Goal: Information Seeking & Learning: Check status

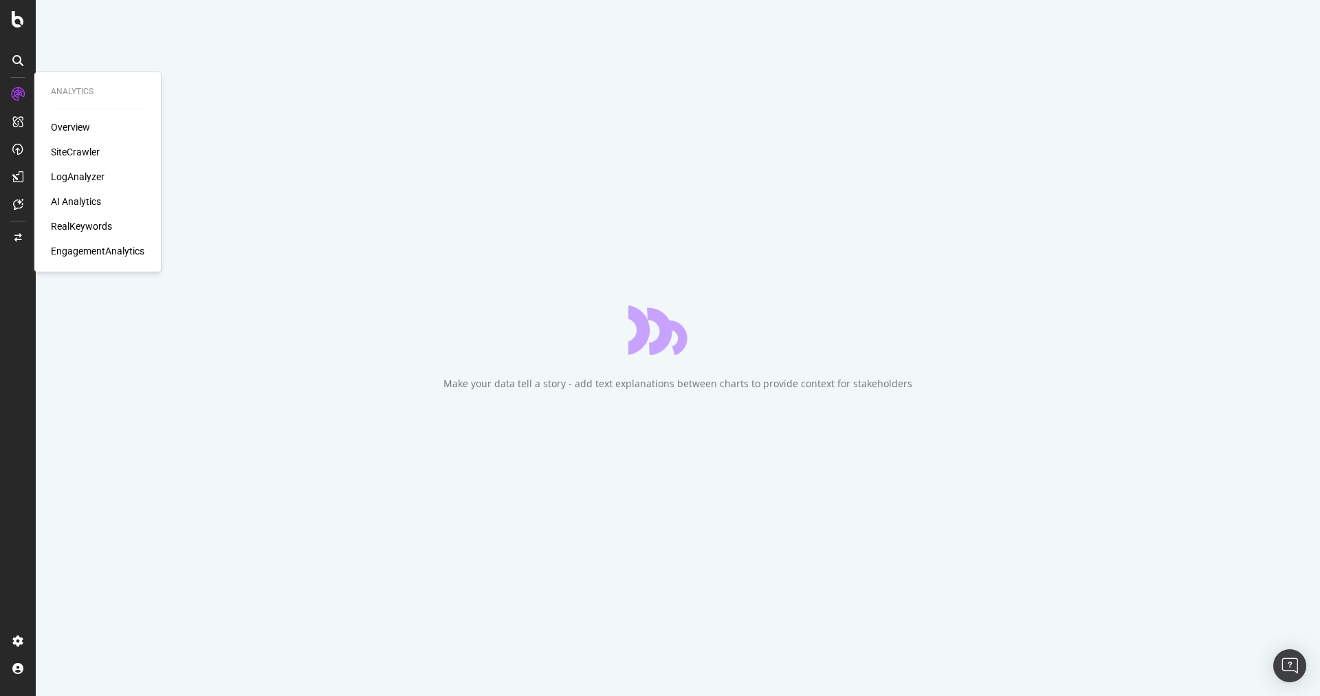
click at [89, 175] on div "LogAnalyzer" at bounding box center [78, 177] width 54 height 14
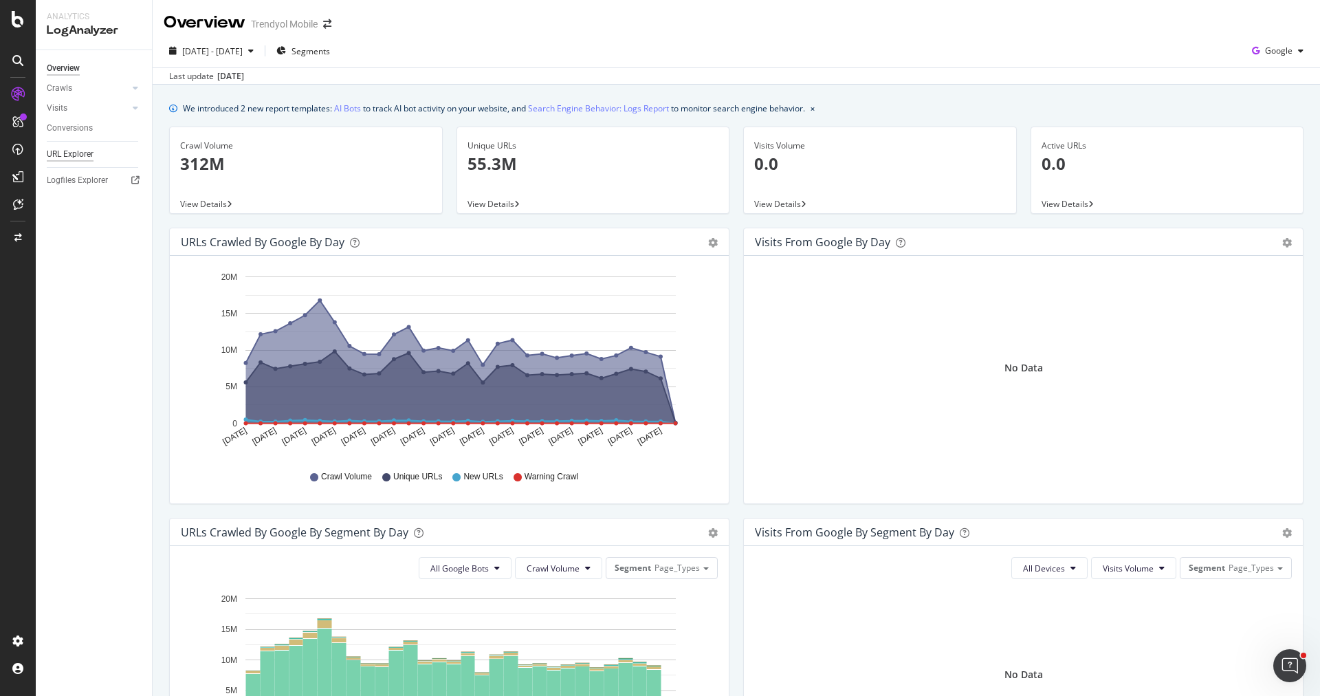
click at [78, 153] on div "URL Explorer" at bounding box center [70, 154] width 47 height 14
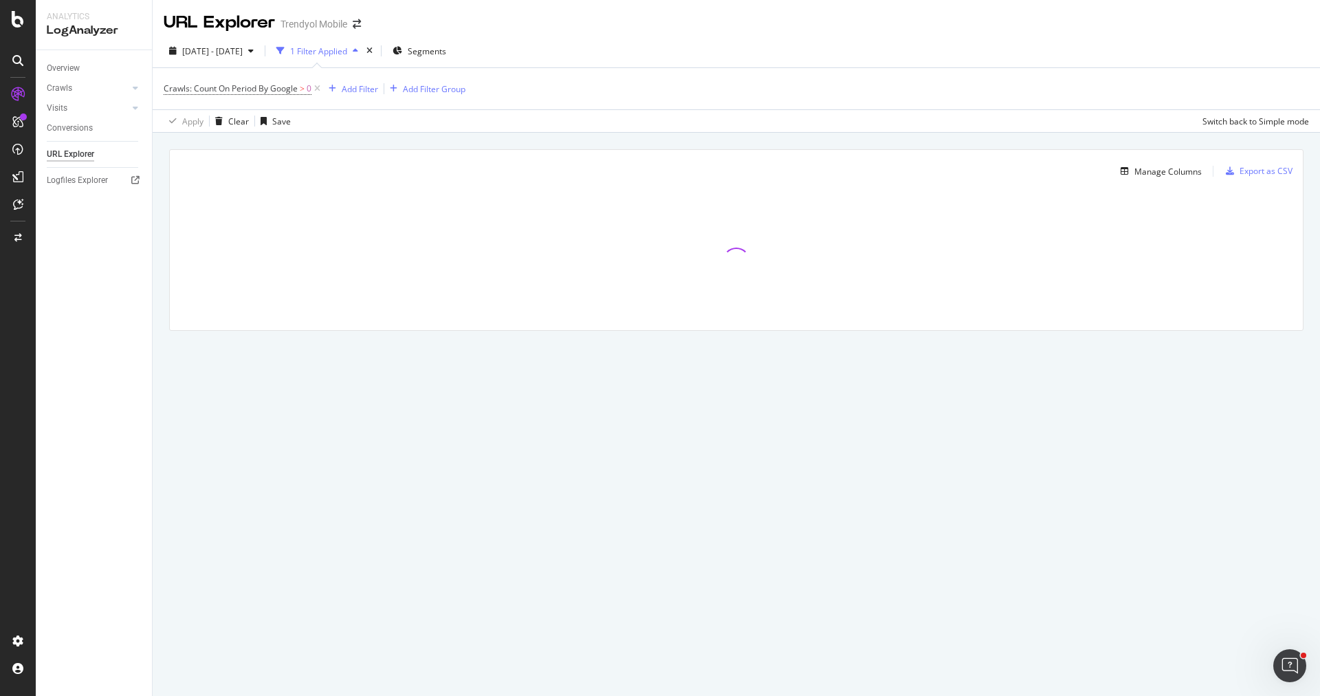
click at [338, 54] on div "1 Filter Applied" at bounding box center [318, 51] width 57 height 12
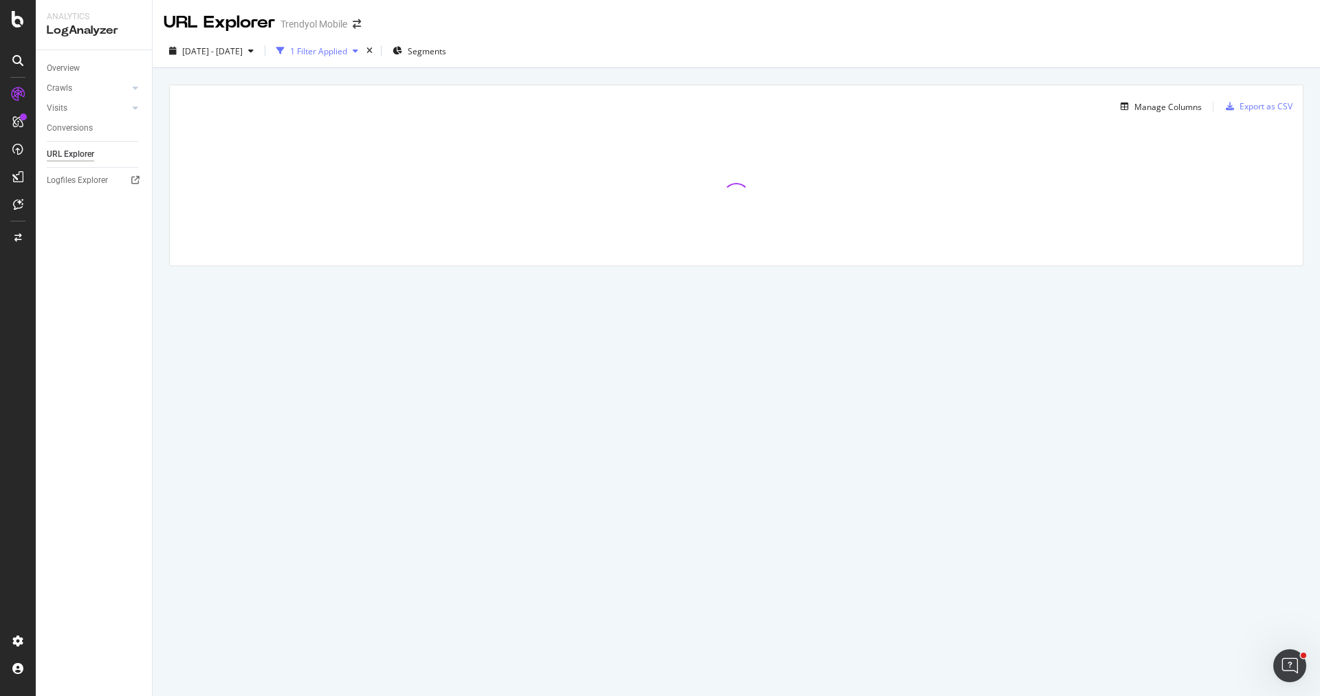
click at [339, 54] on div "1 Filter Applied" at bounding box center [318, 51] width 57 height 12
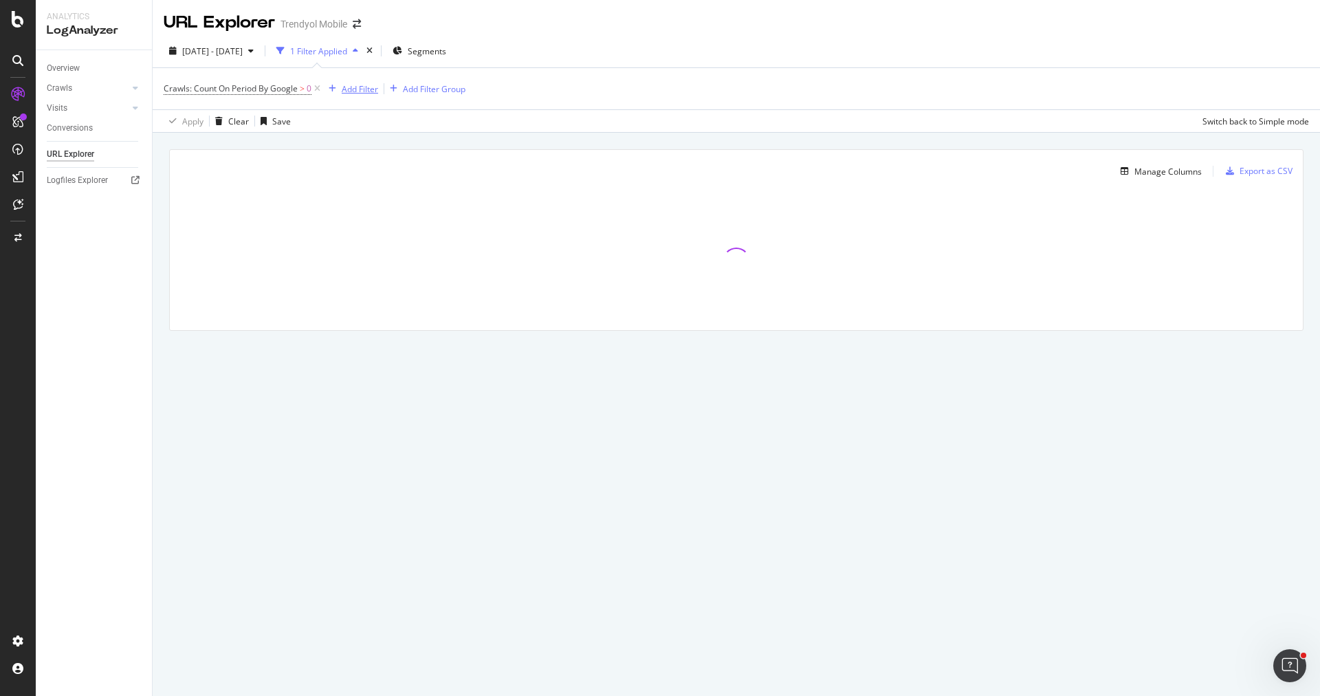
click at [340, 87] on div "button" at bounding box center [332, 89] width 19 height 8
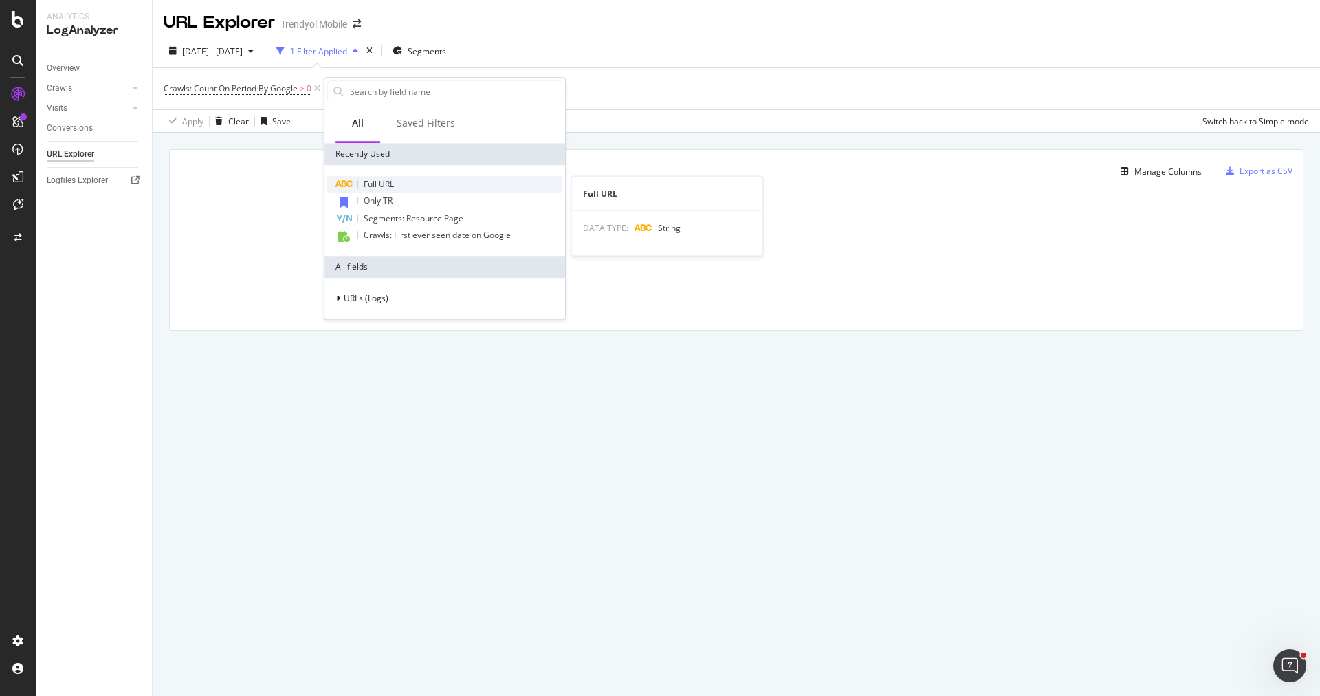
click at [389, 186] on span "Full URL" at bounding box center [379, 184] width 30 height 12
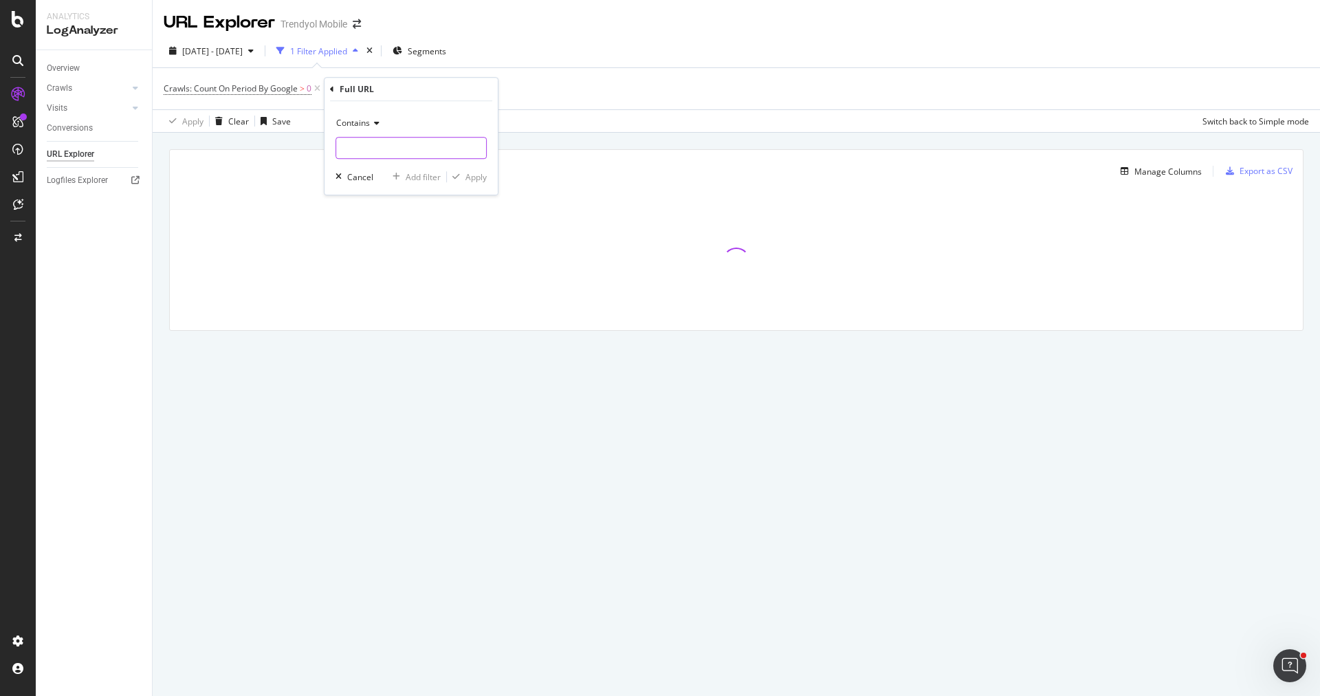
click at [386, 148] on input "text" at bounding box center [411, 148] width 150 height 22
paste input "[URL][DOMAIN_NAME]"
type input "[URL][DOMAIN_NAME]"
click at [470, 173] on div "Apply" at bounding box center [475, 177] width 21 height 12
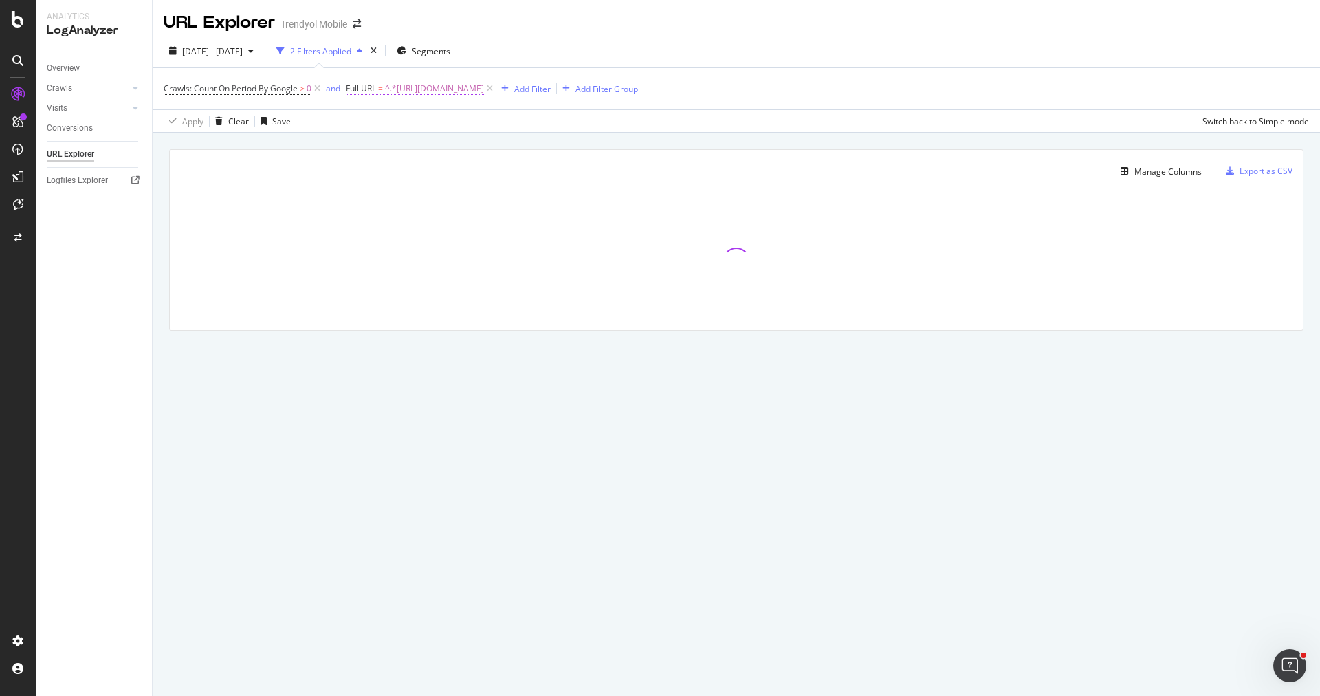
click at [484, 91] on span "^.*https://www.trendyol.com/labubu-oyuncak-y-s309522.*$" at bounding box center [434, 88] width 99 height 19
click at [447, 142] on input "[URL][DOMAIN_NAME]" at bounding box center [424, 145] width 130 height 22
click at [586, 139] on div "Manage Columns Export as CSV Full URL Crawls: Count On Period By Google" at bounding box center [736, 256] width 1167 height 246
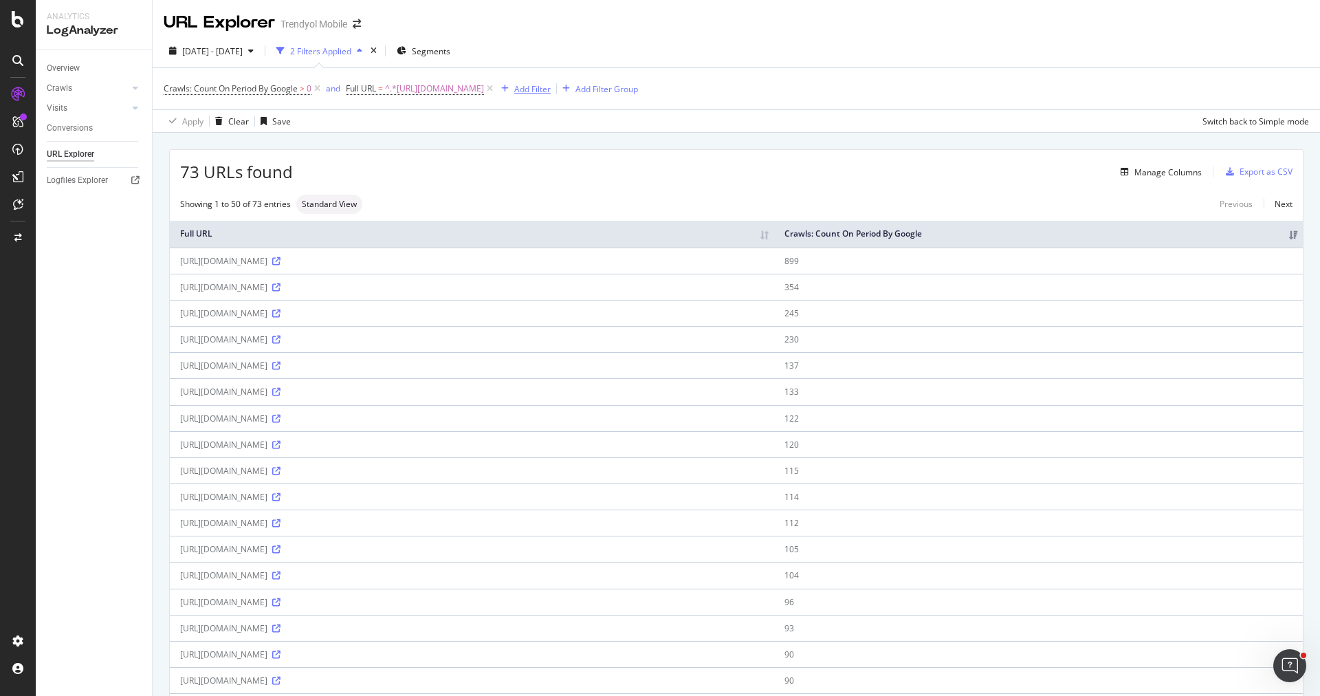
click at [551, 88] on div "Add Filter" at bounding box center [532, 89] width 36 height 12
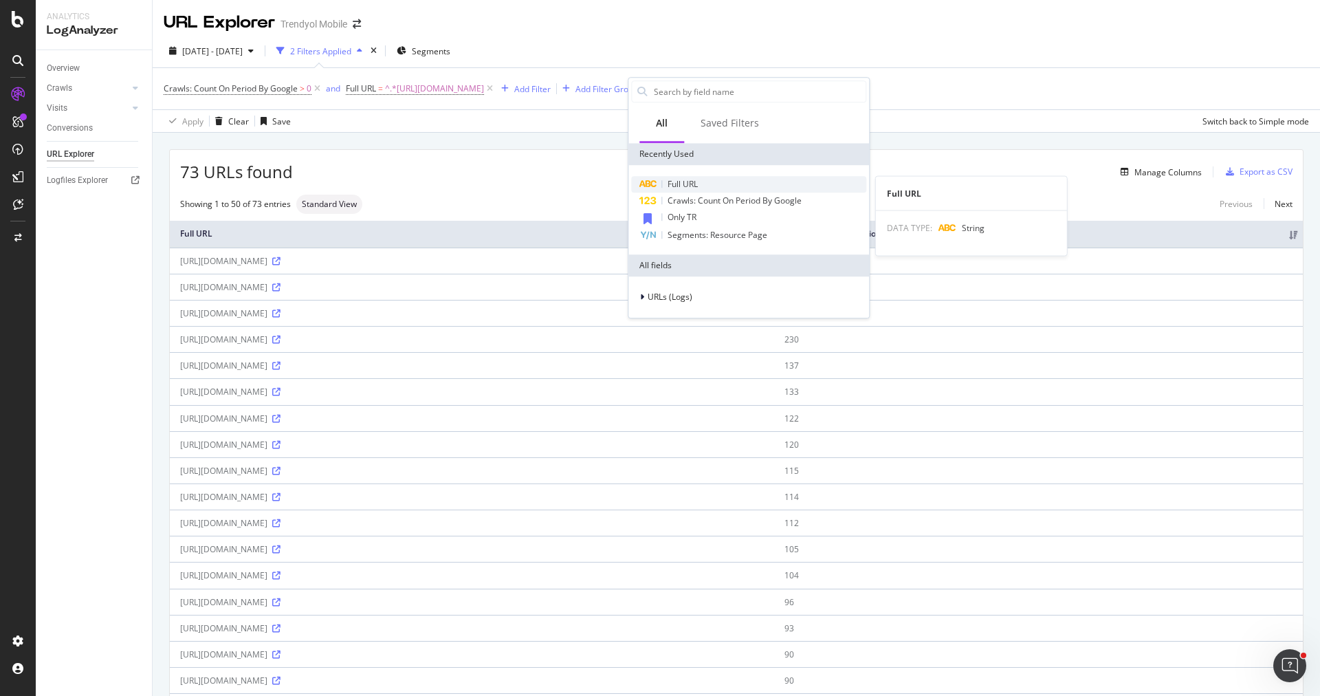
click at [684, 188] on span "Full URL" at bounding box center [682, 184] width 30 height 12
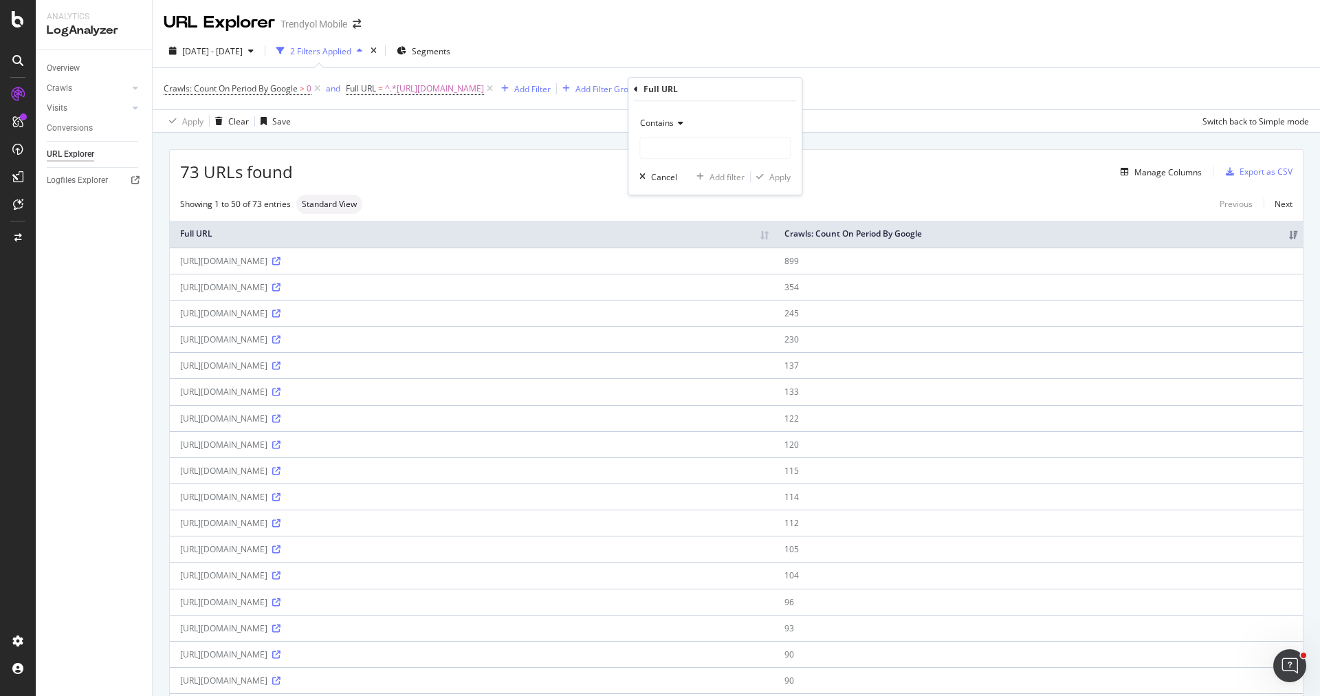
click at [667, 121] on span "Contains" at bounding box center [657, 123] width 34 height 12
click at [688, 272] on span "Doesn't contain" at bounding box center [676, 277] width 60 height 12
click at [714, 152] on input "text" at bounding box center [715, 148] width 150 height 22
type input "pi="
click at [773, 178] on div "Apply" at bounding box center [779, 177] width 21 height 12
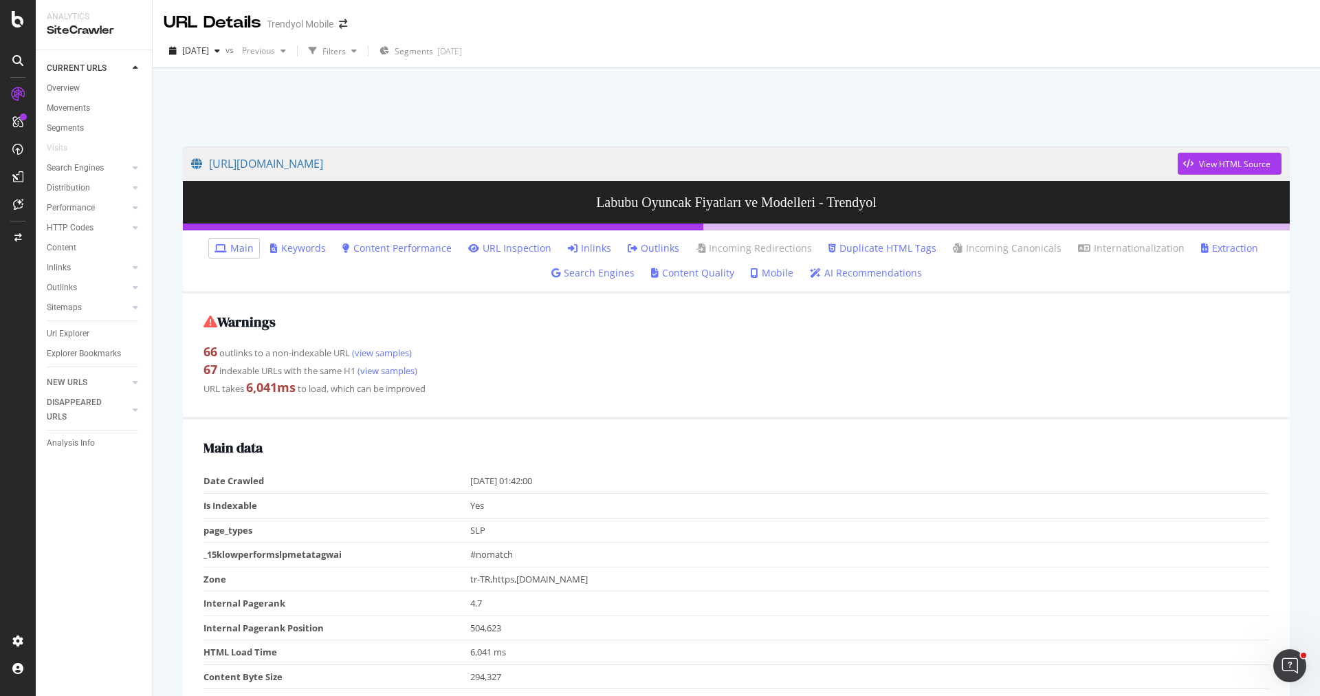
click at [597, 249] on link "Inlinks" at bounding box center [589, 248] width 43 height 14
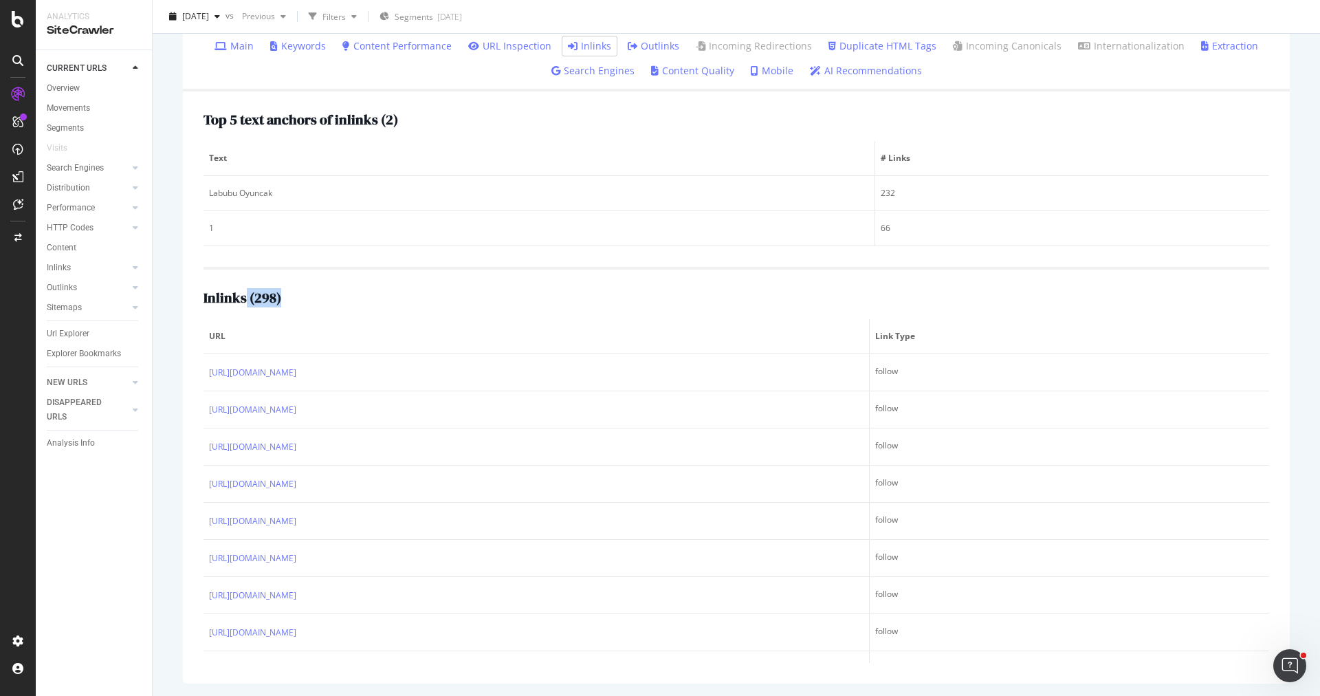
drag, startPoint x: 278, startPoint y: 296, endPoint x: 243, endPoint y: 296, distance: 35.7
click at [243, 296] on h2 "Inlinks ( 298 )" at bounding box center [242, 297] width 78 height 15
click at [295, 307] on div "Inlinks ( 298 ) URL Link Type [URL][DOMAIN_NAME] follow [URL][DOMAIN_NAME] foll…" at bounding box center [735, 465] width 1065 height 396
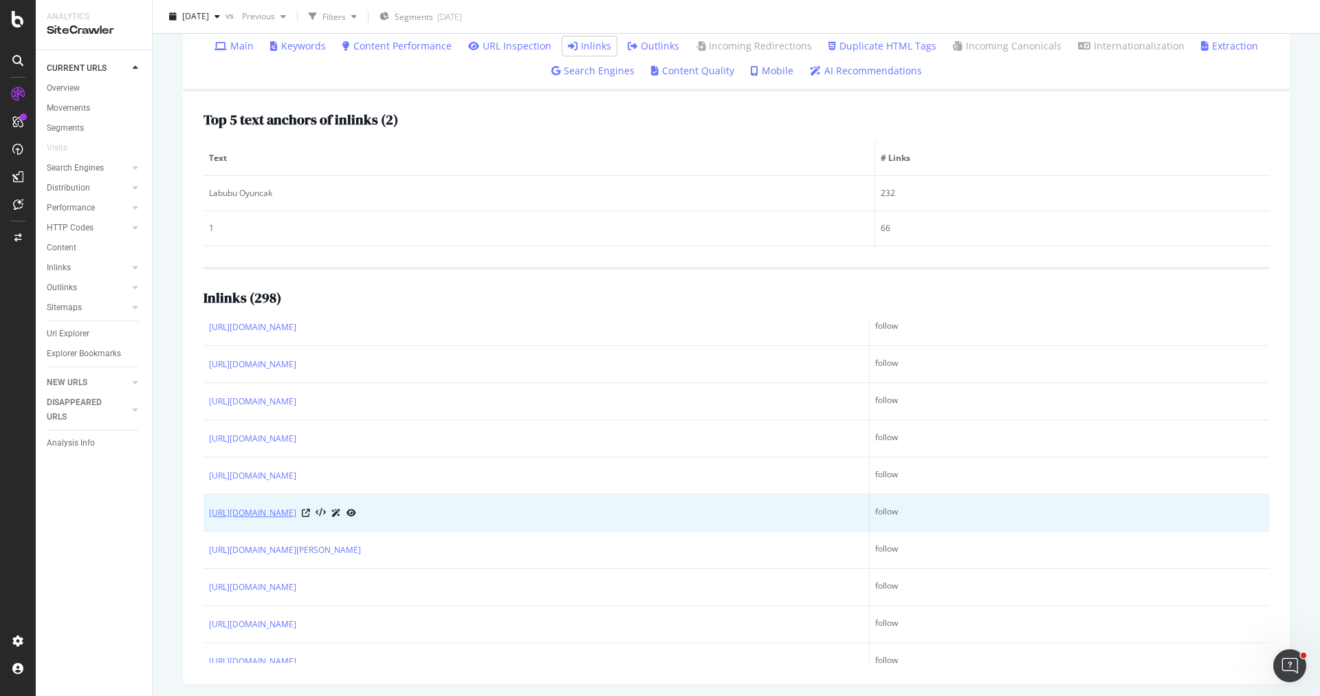
scroll to position [536, 0]
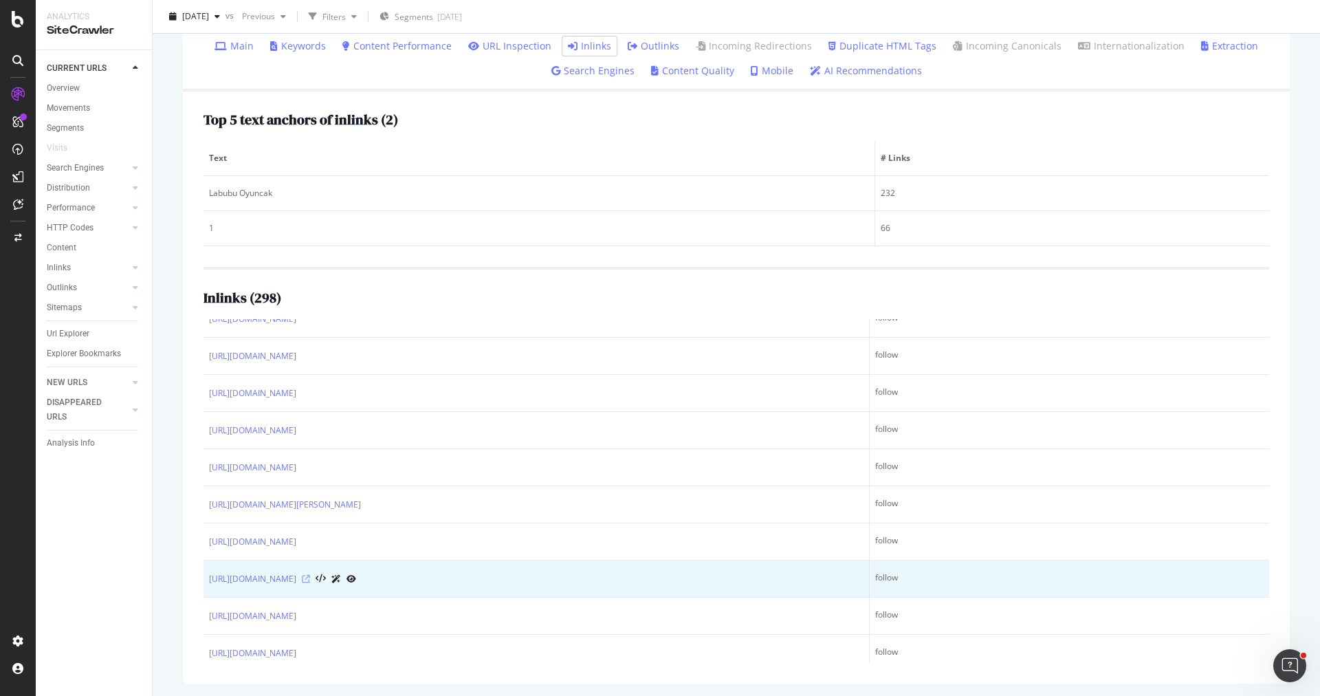
click at [310, 575] on icon at bounding box center [306, 579] width 8 height 8
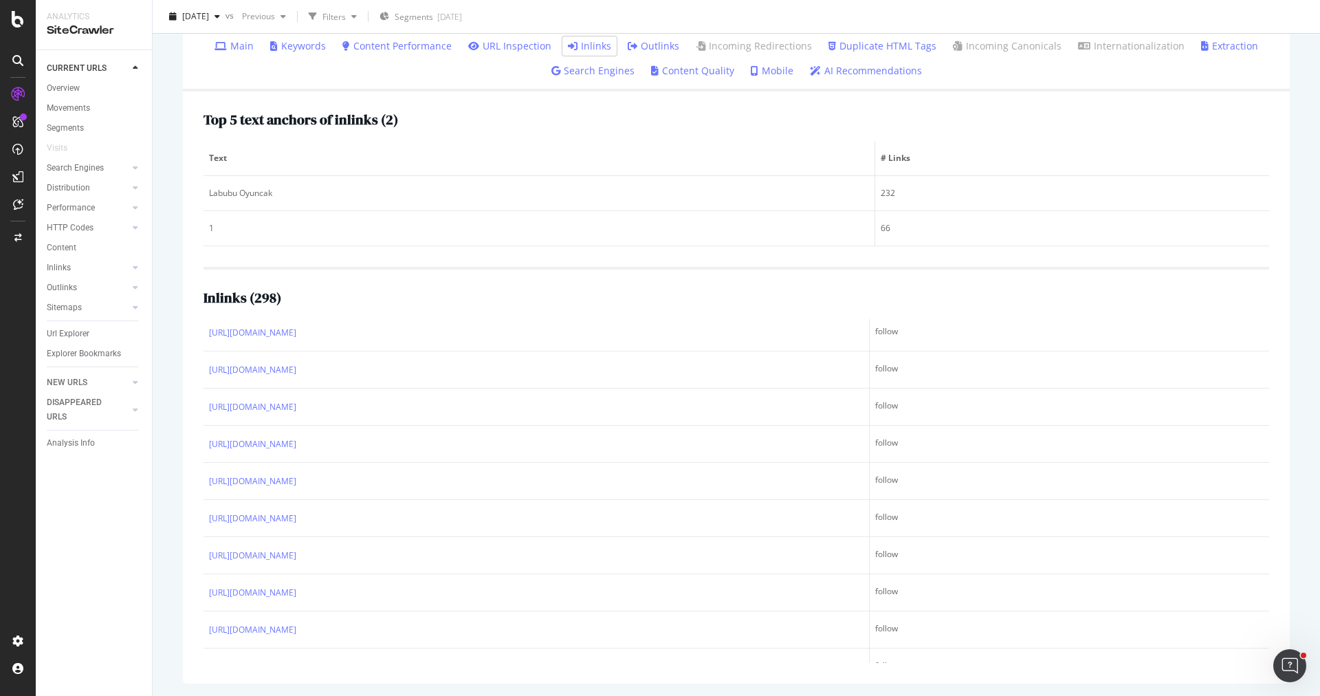
scroll to position [1857, 0]
click at [267, 296] on h2 "Inlinks ( 298 )" at bounding box center [242, 297] width 78 height 15
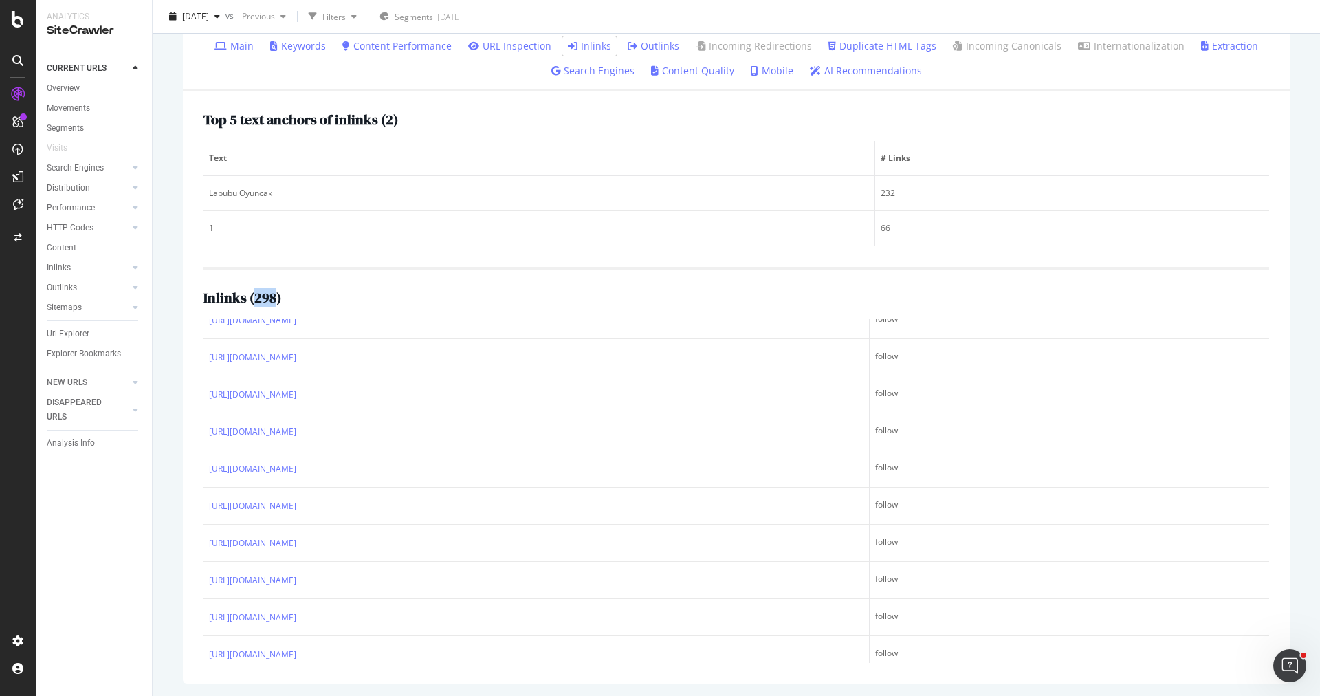
scroll to position [1836, 0]
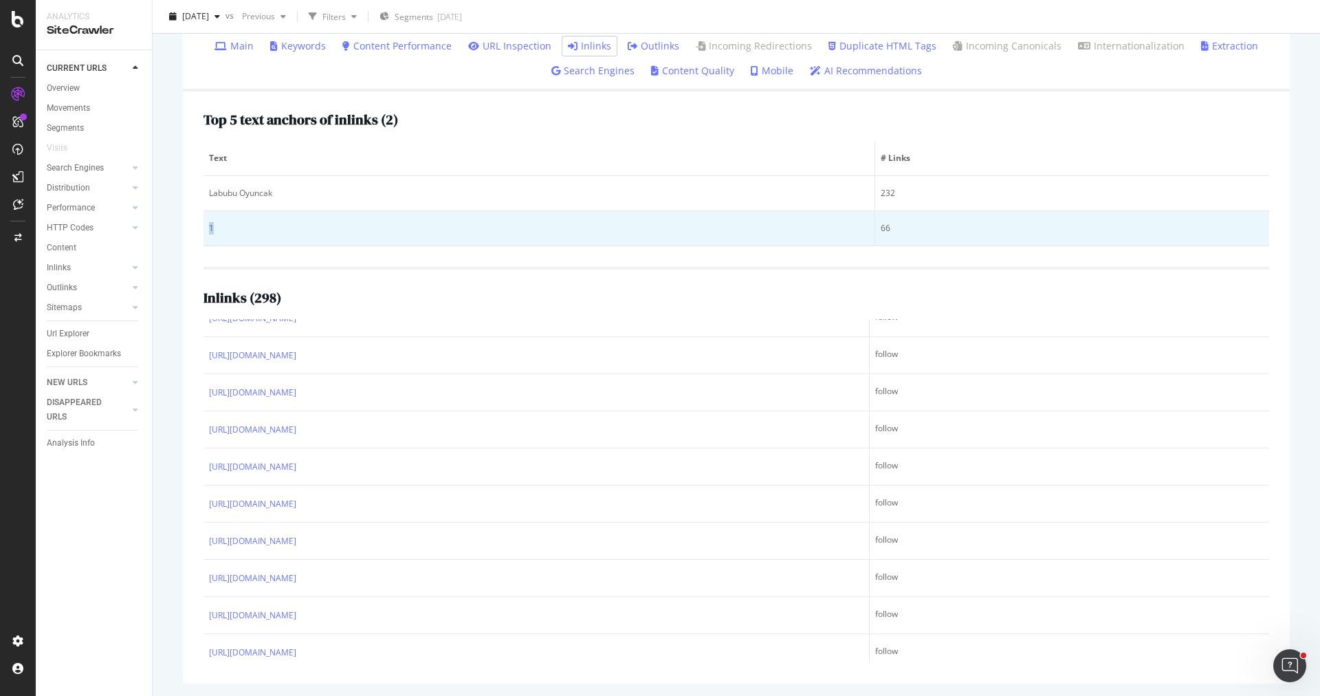
drag, startPoint x: 217, startPoint y: 225, endPoint x: 206, endPoint y: 225, distance: 11.0
click at [206, 225] on td "1" at bounding box center [539, 228] width 672 height 35
click at [891, 223] on div "66" at bounding box center [1072, 228] width 383 height 12
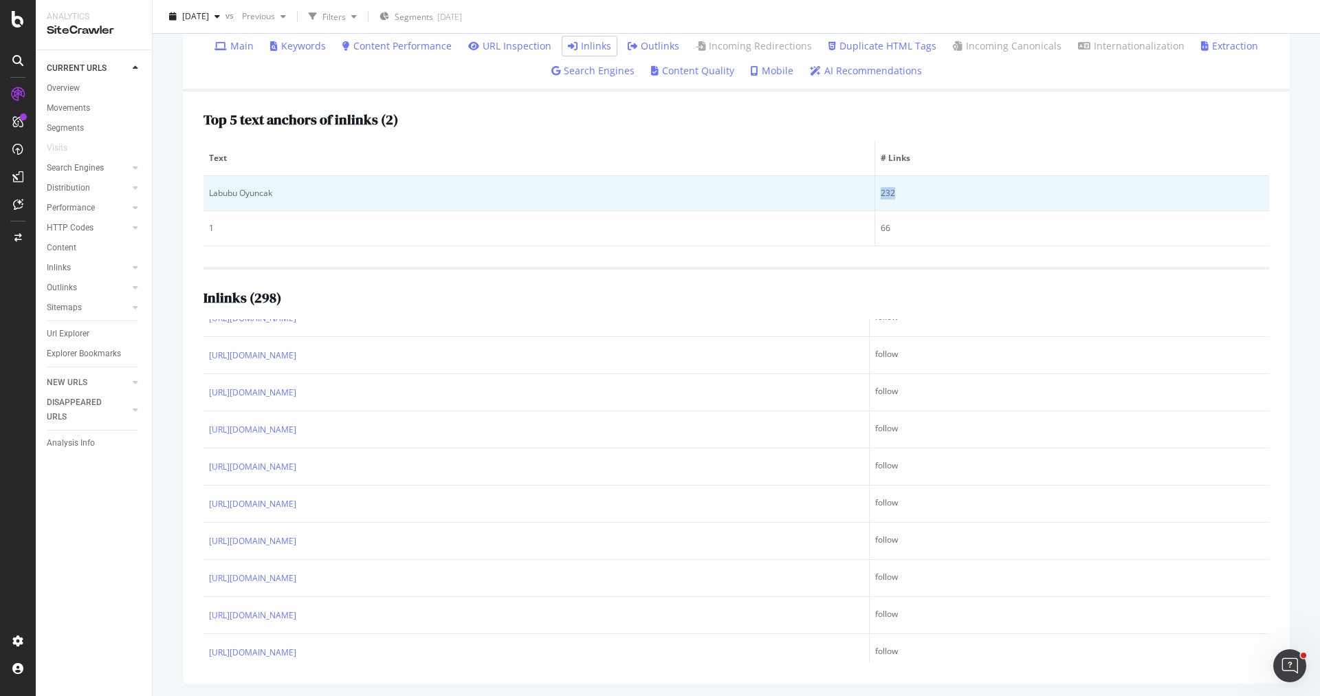
drag, startPoint x: 903, startPoint y: 190, endPoint x: 887, endPoint y: 190, distance: 15.8
click at [887, 190] on div "232" at bounding box center [1072, 193] width 383 height 12
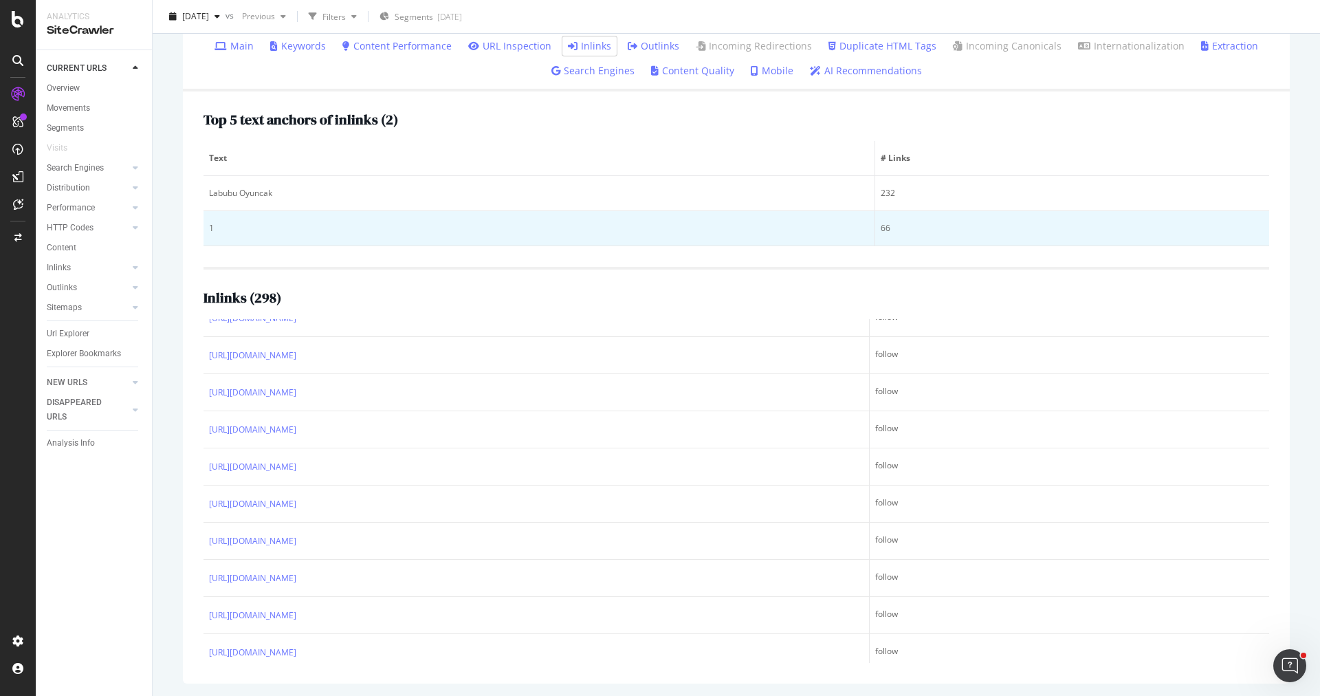
click at [894, 227] on div "66" at bounding box center [1072, 228] width 383 height 12
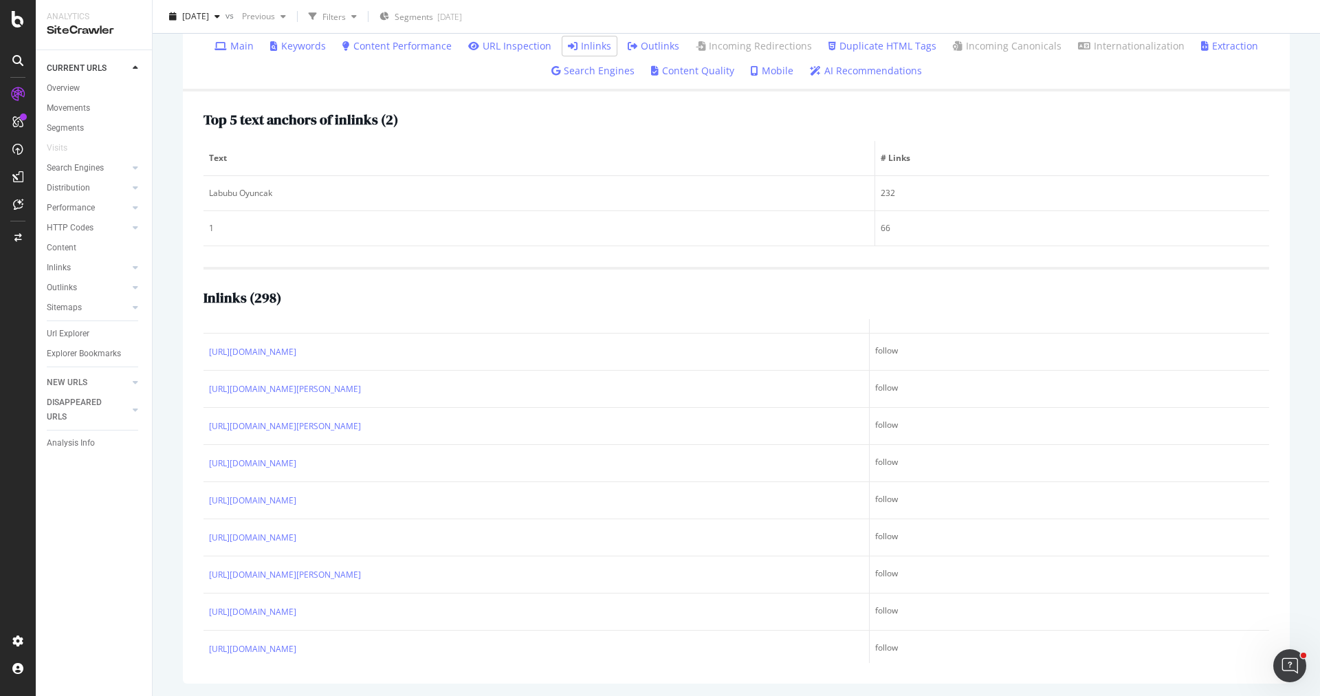
scroll to position [0, 0]
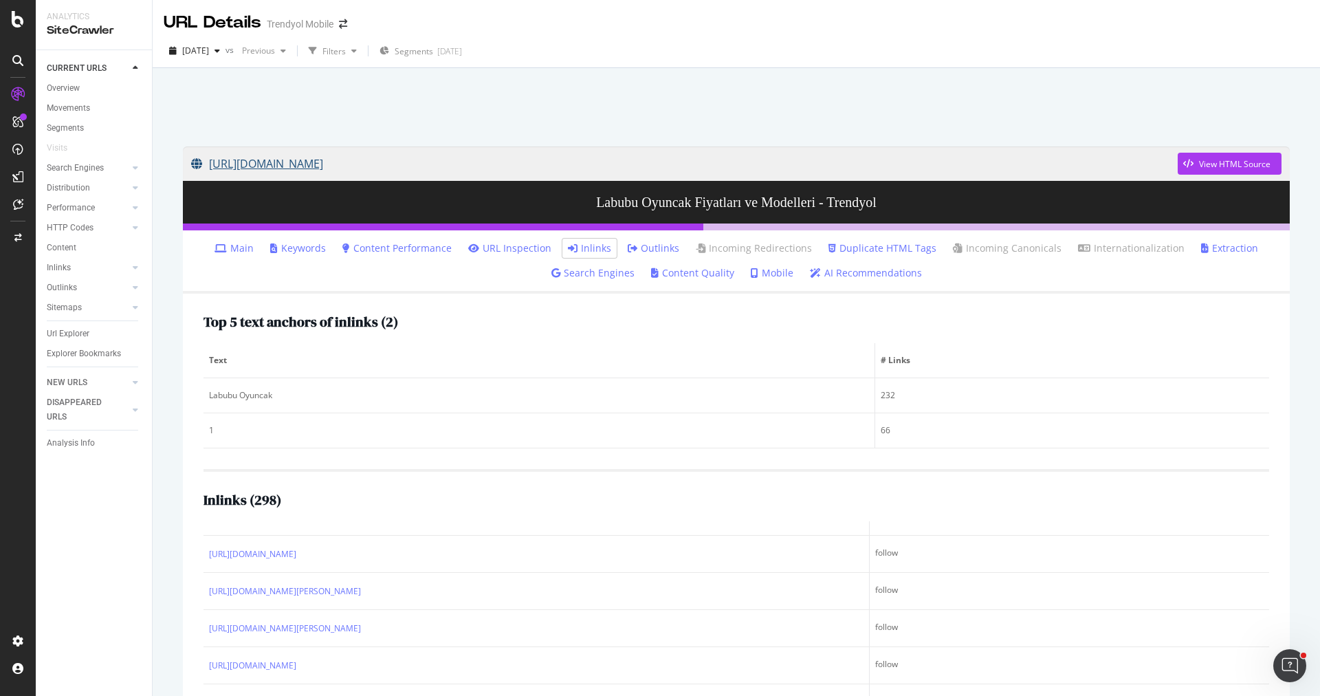
drag, startPoint x: 179, startPoint y: 162, endPoint x: 484, endPoint y: 160, distance: 305.2
click at [484, 160] on div "[URL][DOMAIN_NAME] View HTML Source Labubu Oyuncak Fiyatları ve Modelleri - Tre…" at bounding box center [736, 516] width 1134 height 766
copy link "[URL][DOMAIN_NAME]"
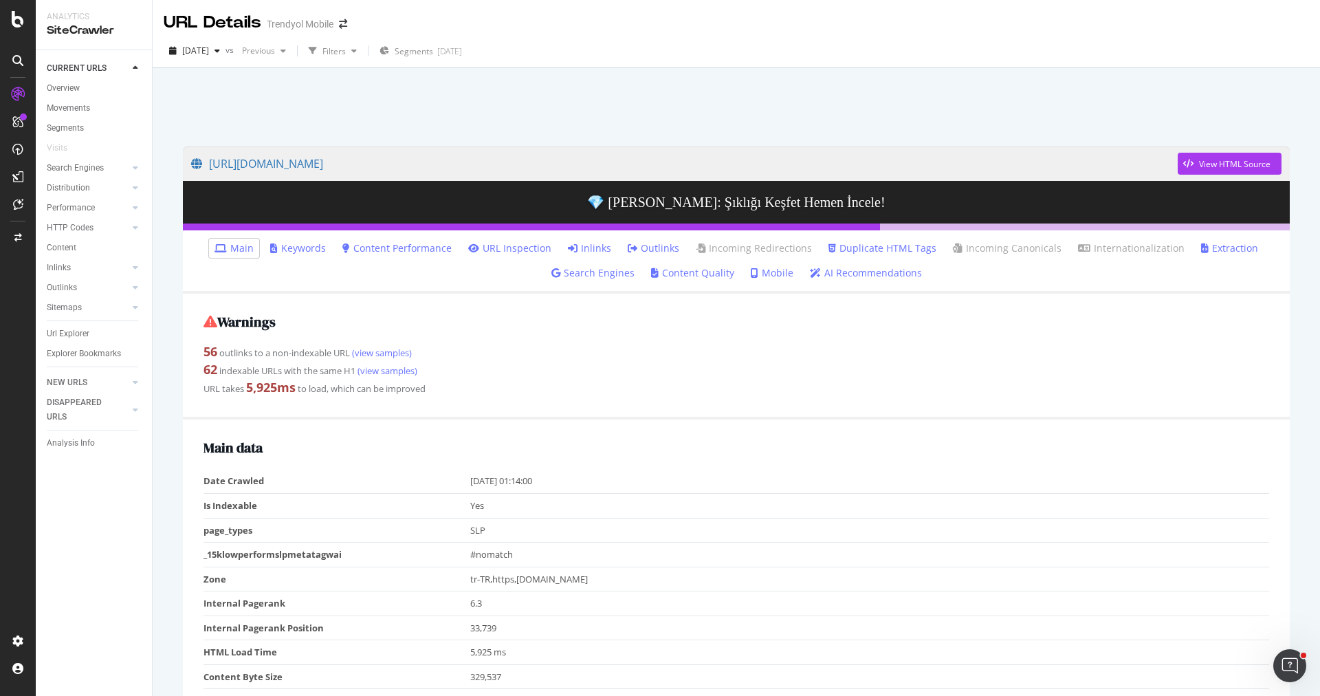
click at [604, 250] on link "Inlinks" at bounding box center [589, 248] width 43 height 14
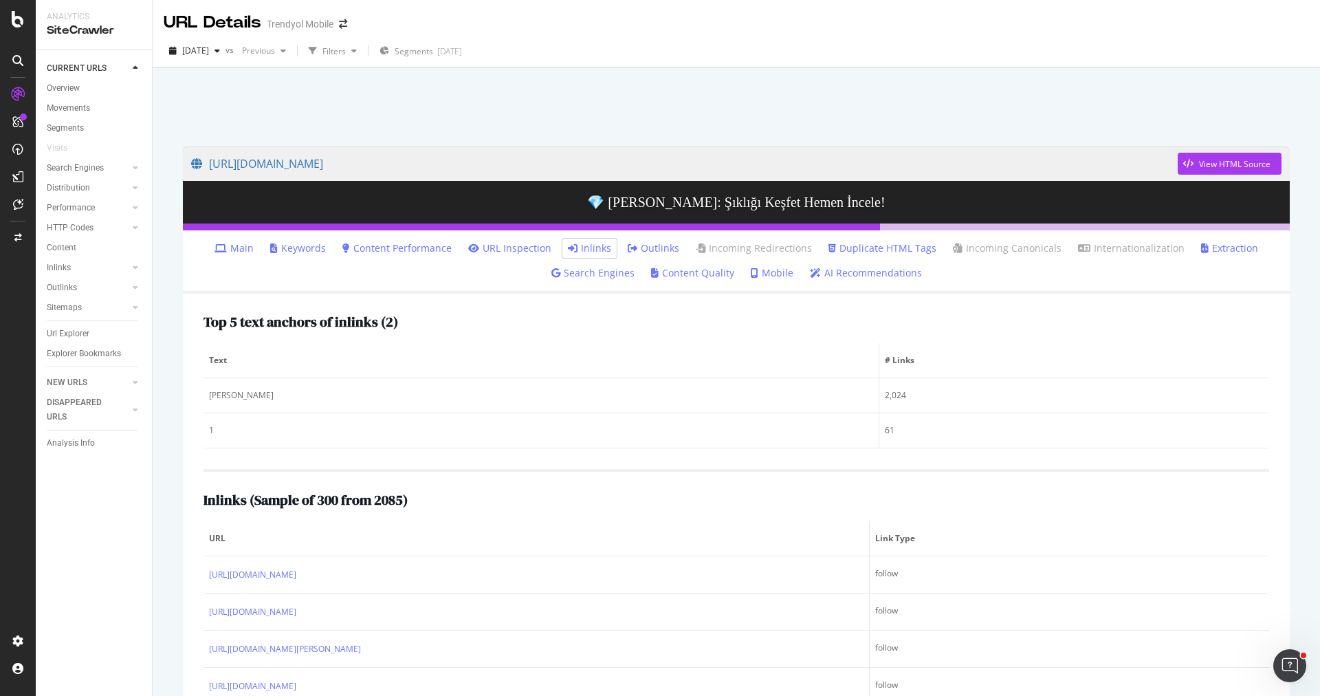
click at [389, 502] on h2 "Inlinks ( Sample of 300 from 2085 )" at bounding box center [305, 499] width 204 height 15
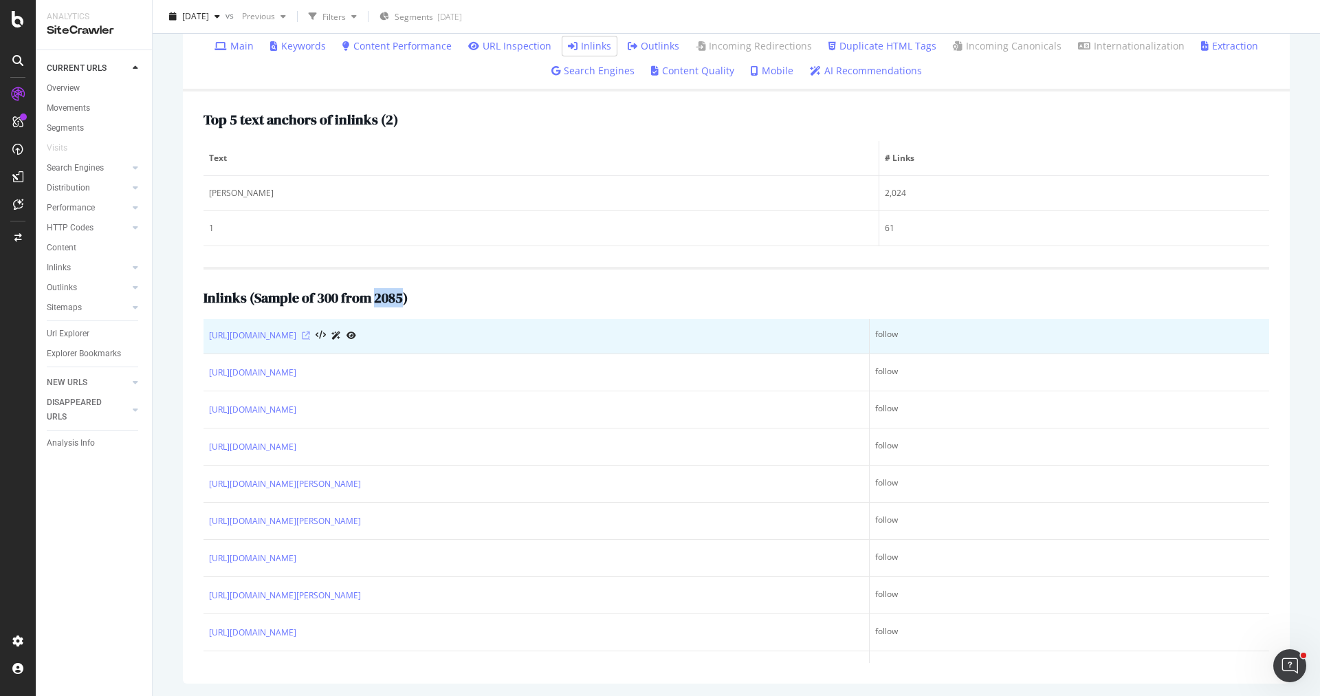
scroll to position [740, 0]
